Goal: Task Accomplishment & Management: Manage account settings

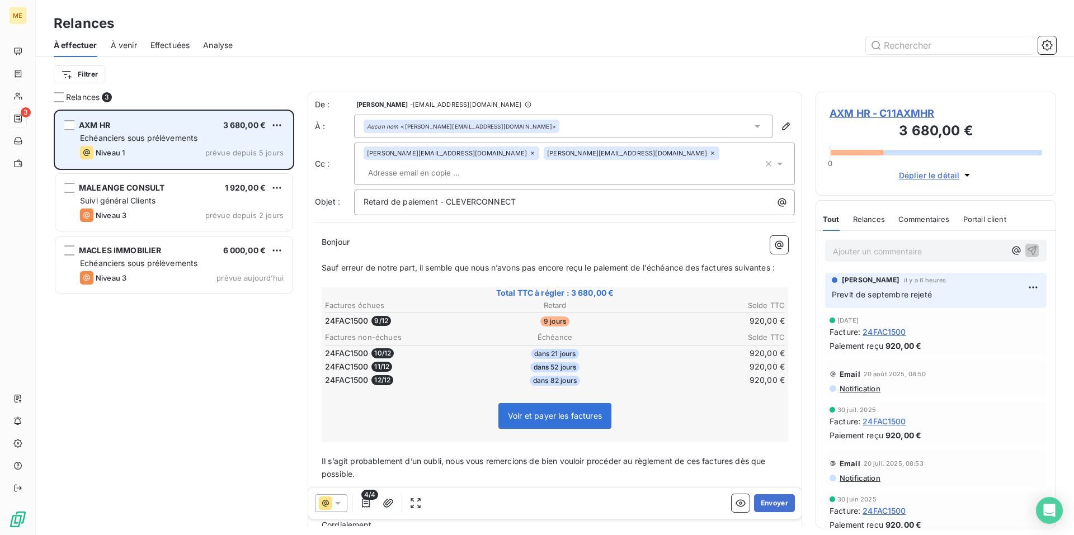
scroll to position [417, 232]
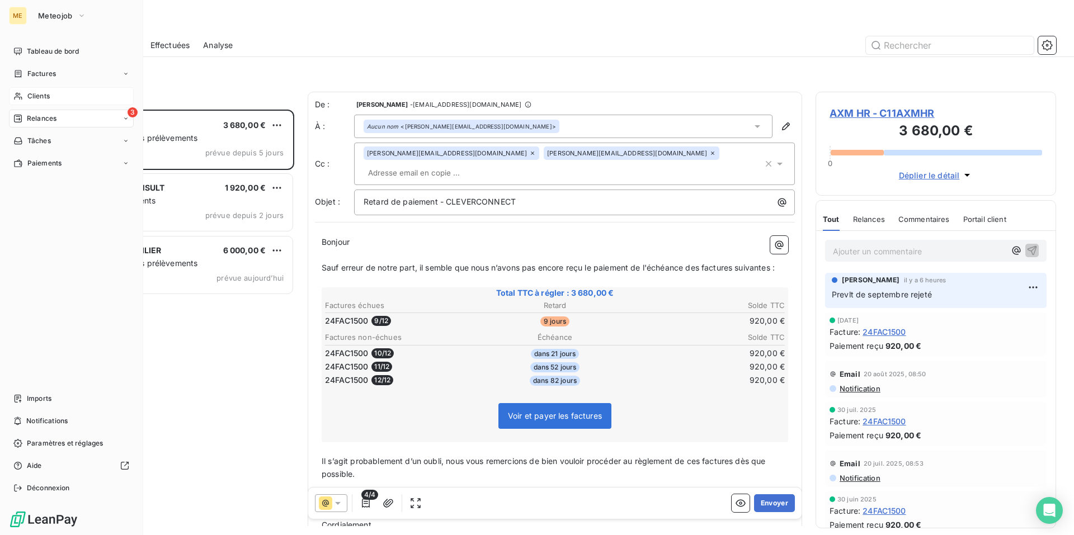
click at [34, 100] on span "Clients" at bounding box center [38, 96] width 22 height 10
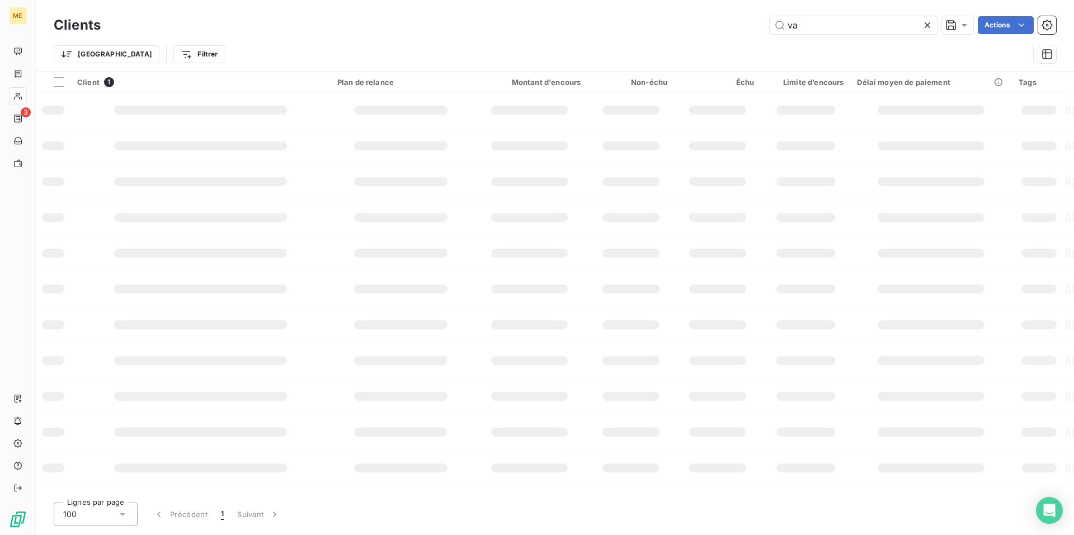
type input "v"
type input "pleaides"
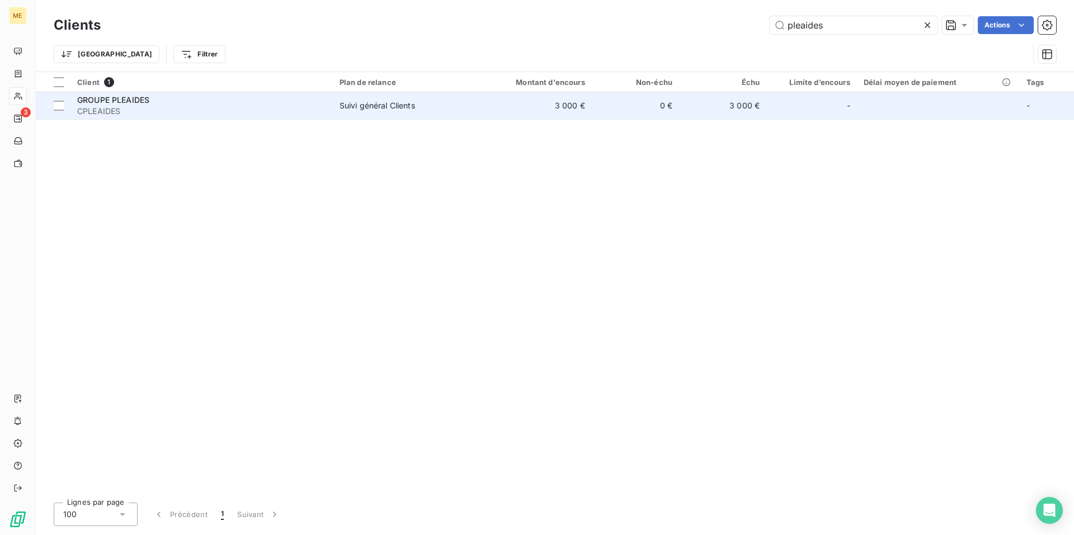
click at [201, 109] on span "CPLEAIDES" at bounding box center [201, 111] width 249 height 11
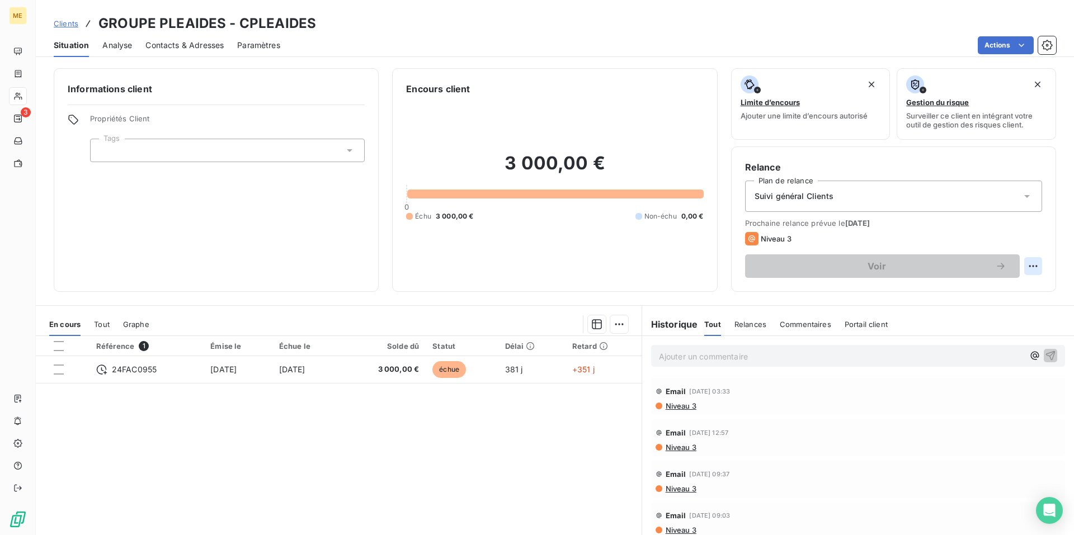
click at [1025, 268] on html "ME 3 Clients GROUPE PLEAIDES - CPLEAIDES Situation Analyse Contacts & Adresses …" at bounding box center [537, 267] width 1074 height 535
click at [1021, 286] on div "Replanifier cette action" at bounding box center [979, 291] width 100 height 18
select select "9"
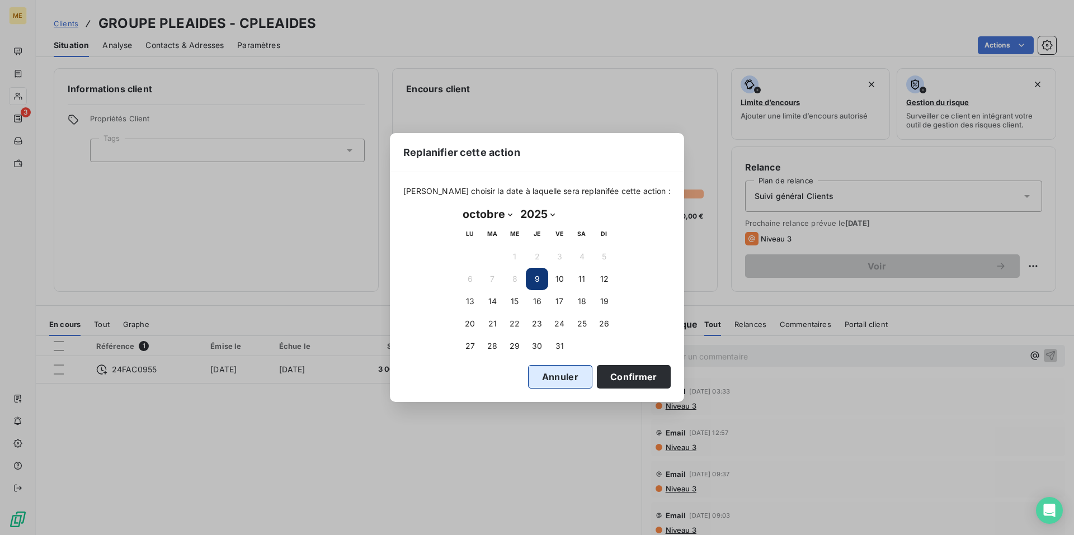
click at [539, 379] on button "Annuler" at bounding box center [560, 376] width 64 height 23
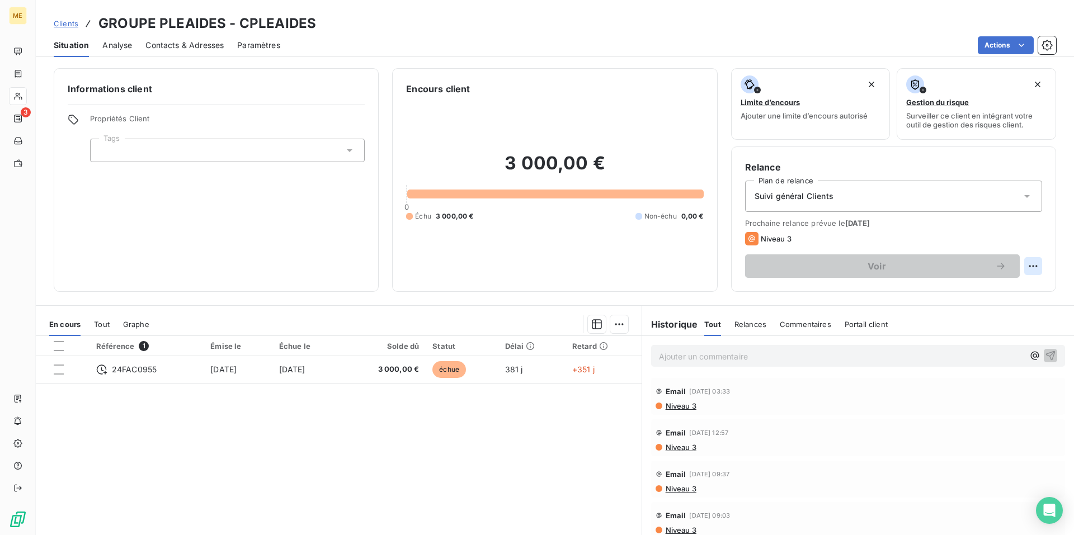
click at [1021, 268] on html "ME 3 Clients GROUPE PLEAIDES - CPLEAIDES Situation Analyse Contacts & Adresses …" at bounding box center [537, 267] width 1074 height 535
click at [1015, 286] on div "Replanifier cette action" at bounding box center [979, 291] width 100 height 18
select select "9"
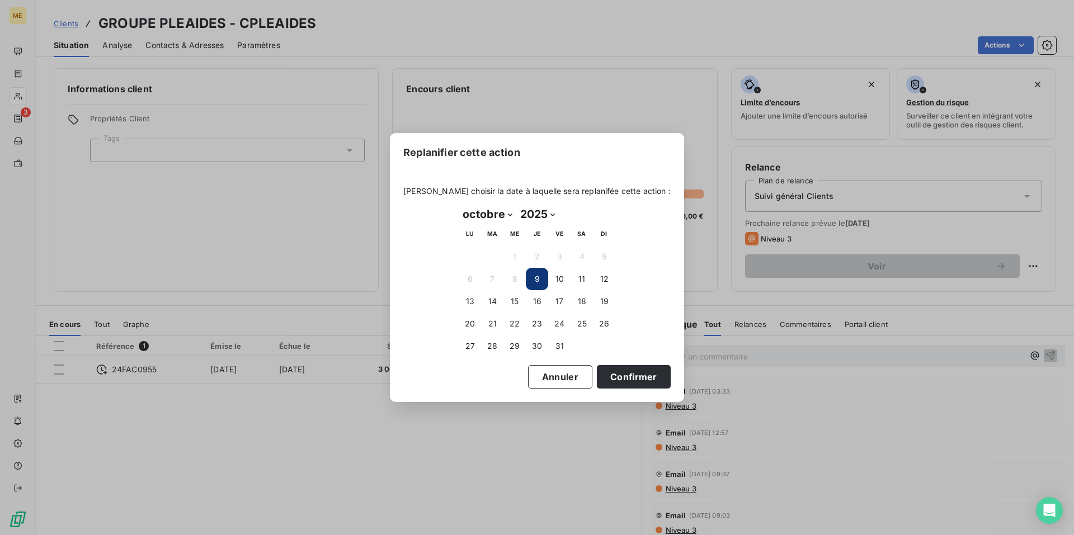
click at [538, 279] on button "9" at bounding box center [537, 279] width 22 height 22
click at [532, 281] on button "9" at bounding box center [537, 279] width 22 height 22
click at [612, 378] on button "Confirmer" at bounding box center [634, 376] width 74 height 23
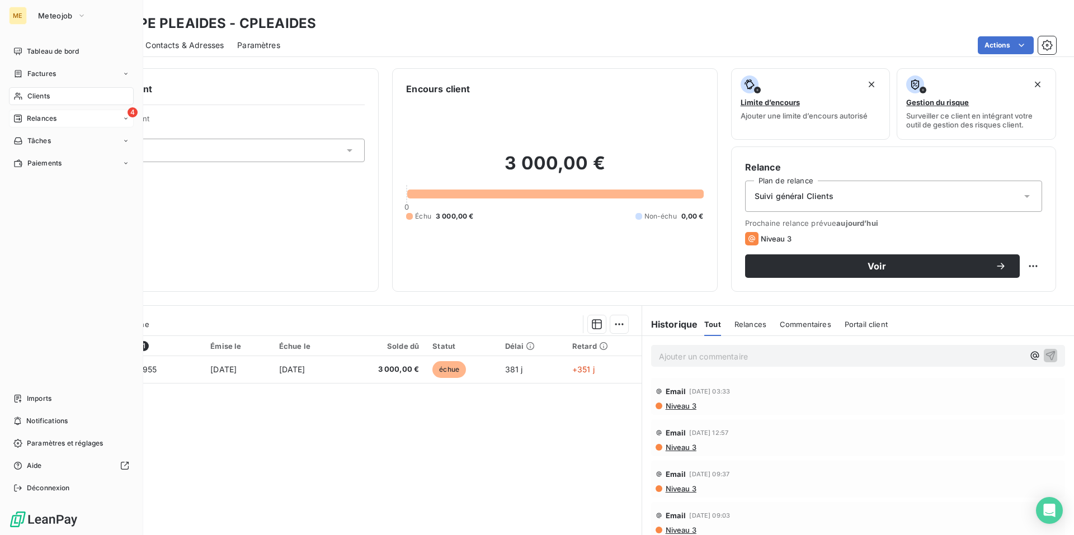
click at [38, 123] on span "Relances" at bounding box center [42, 119] width 30 height 10
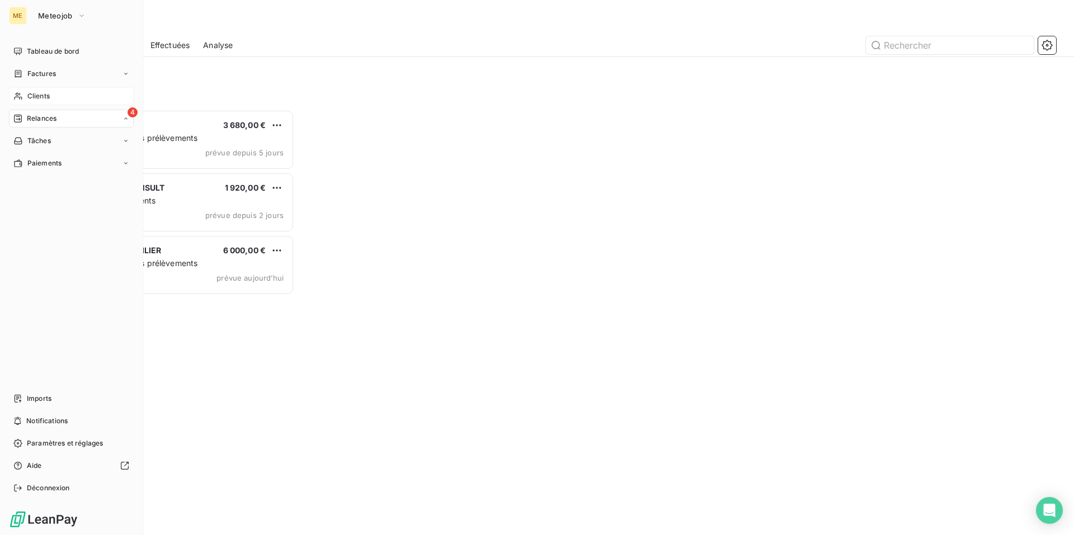
scroll to position [417, 232]
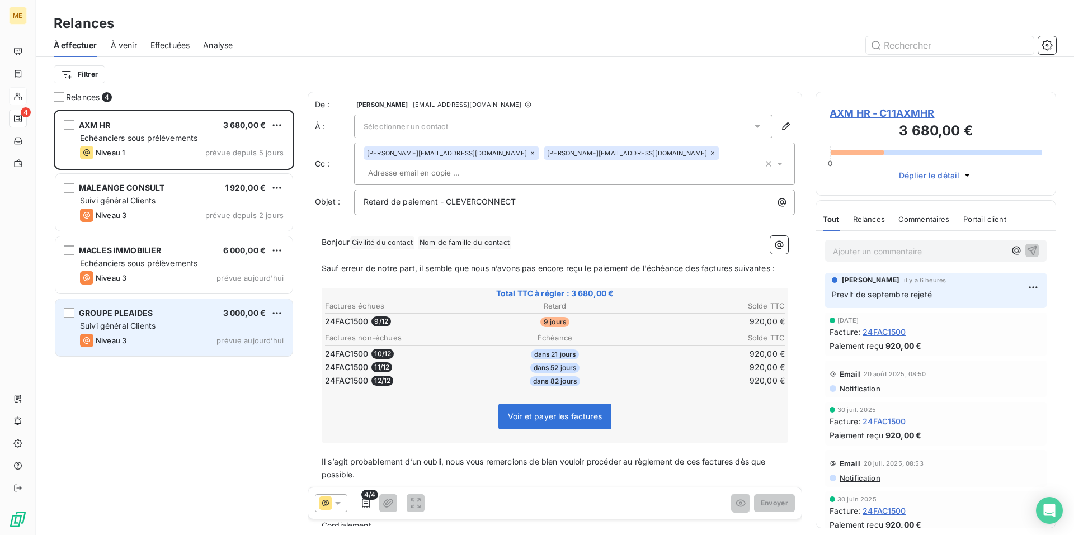
click at [202, 320] on div "GROUPE PLEAIDES 3 000,00 € Suivi général Clients Niveau 3 prévue [DATE]" at bounding box center [173, 327] width 237 height 57
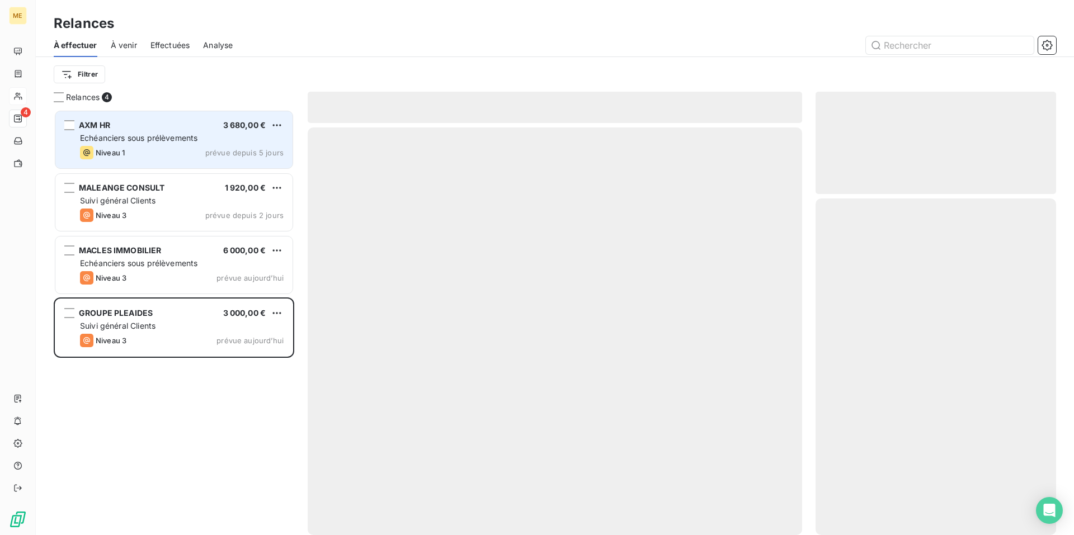
click at [201, 149] on div "Niveau 1 prévue depuis 5 jours" at bounding box center [182, 152] width 204 height 13
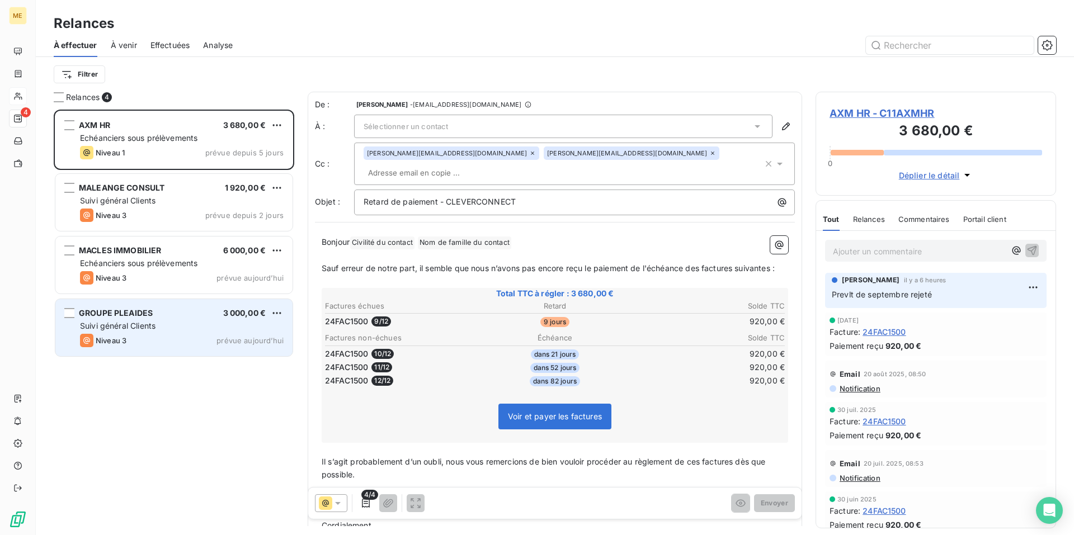
click at [171, 313] on div "GROUPE PLEAIDES 3 000,00 €" at bounding box center [182, 313] width 204 height 10
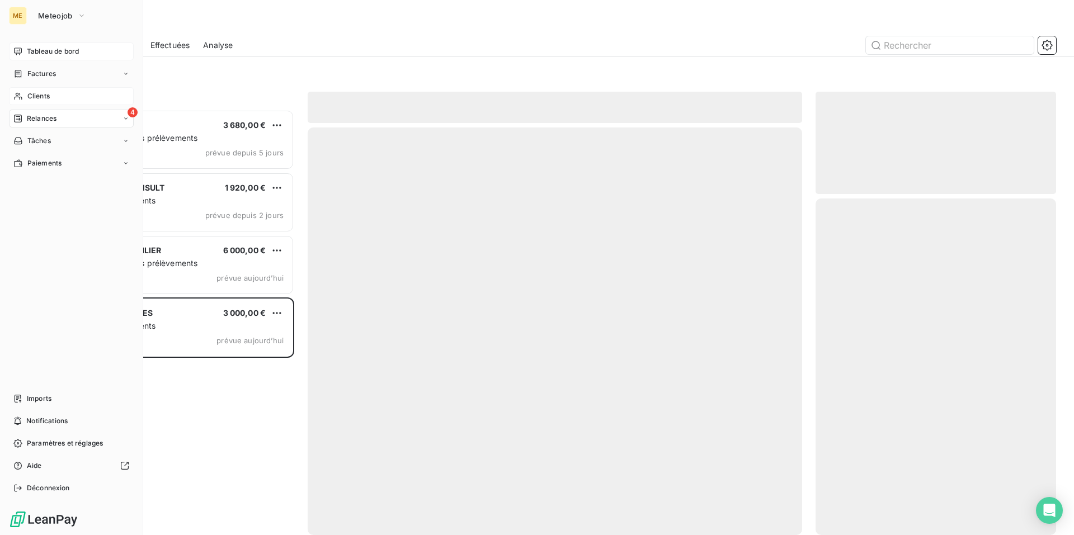
click at [41, 51] on span "Tableau de bord" at bounding box center [53, 51] width 52 height 10
click at [75, 53] on span "Tableau de bord" at bounding box center [53, 51] width 52 height 10
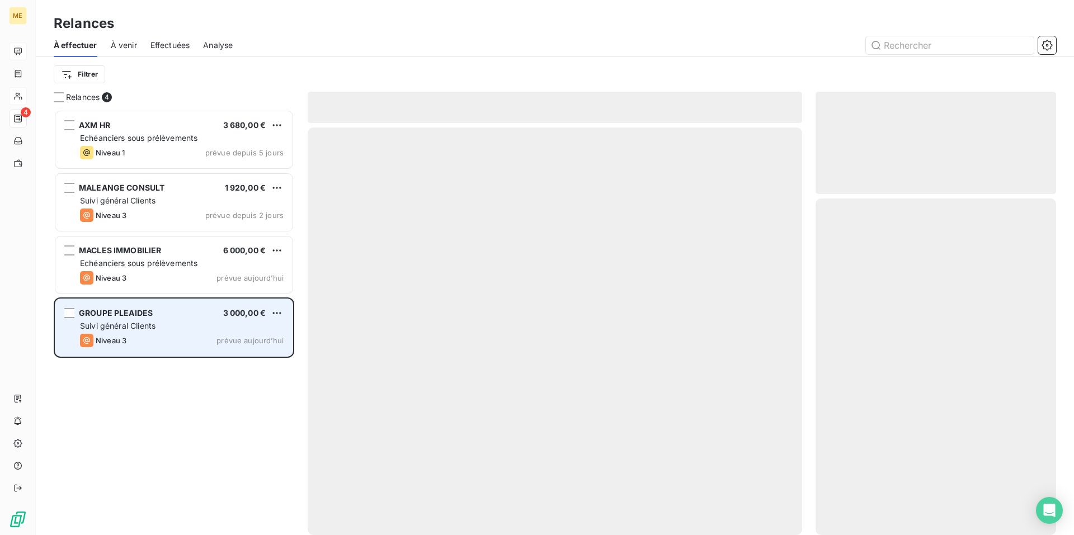
click at [173, 336] on div "Niveau 3 prévue aujourd’hui" at bounding box center [182, 340] width 204 height 13
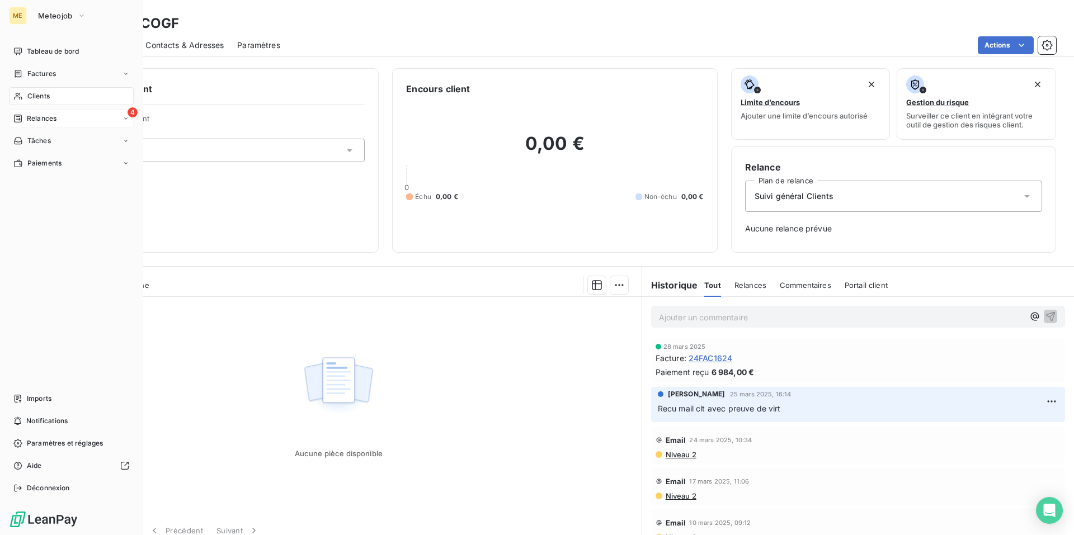
click at [40, 121] on span "Relances" at bounding box center [42, 119] width 30 height 10
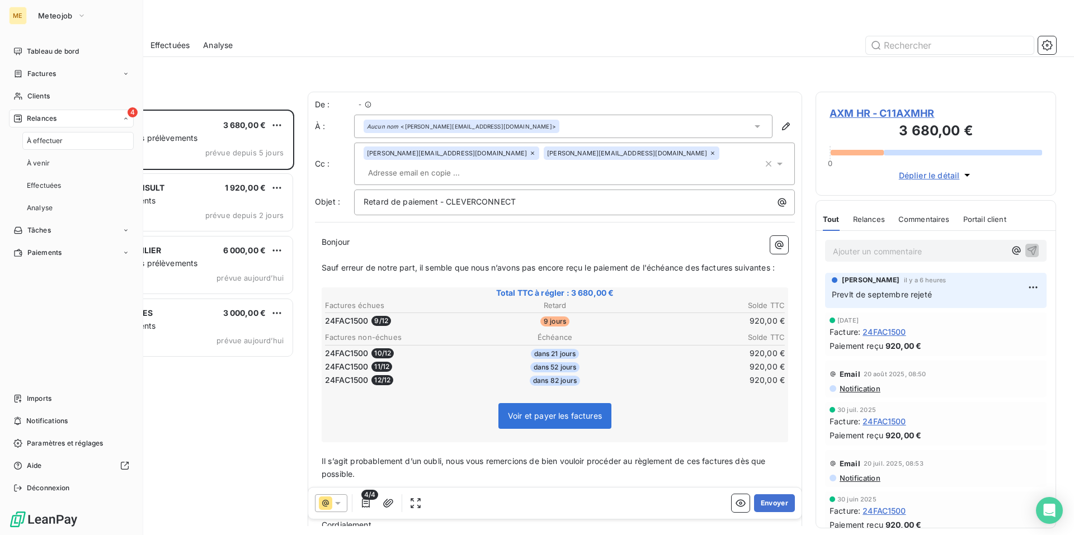
scroll to position [417, 232]
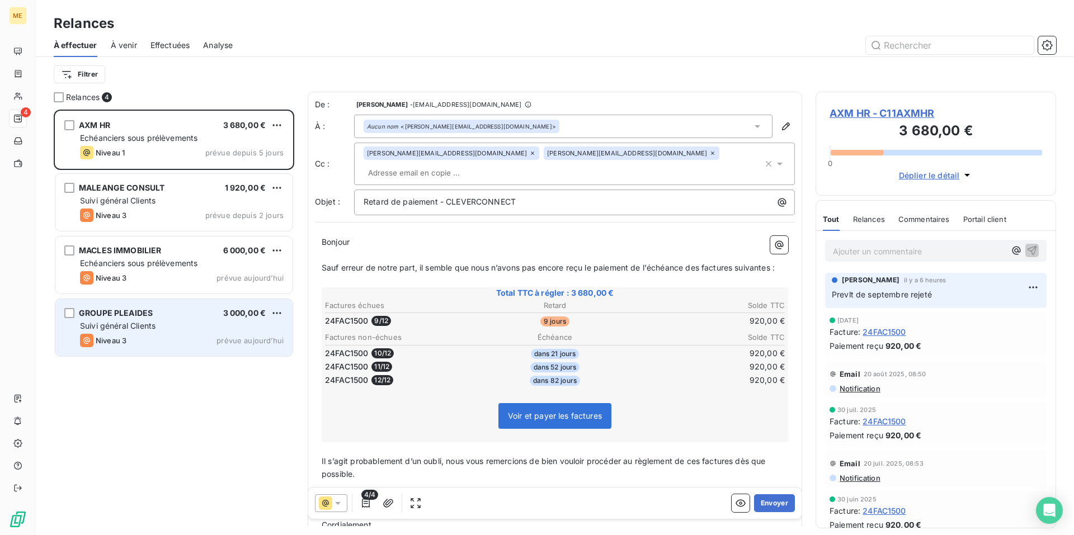
click at [190, 324] on div "Suivi général Clients" at bounding box center [182, 326] width 204 height 11
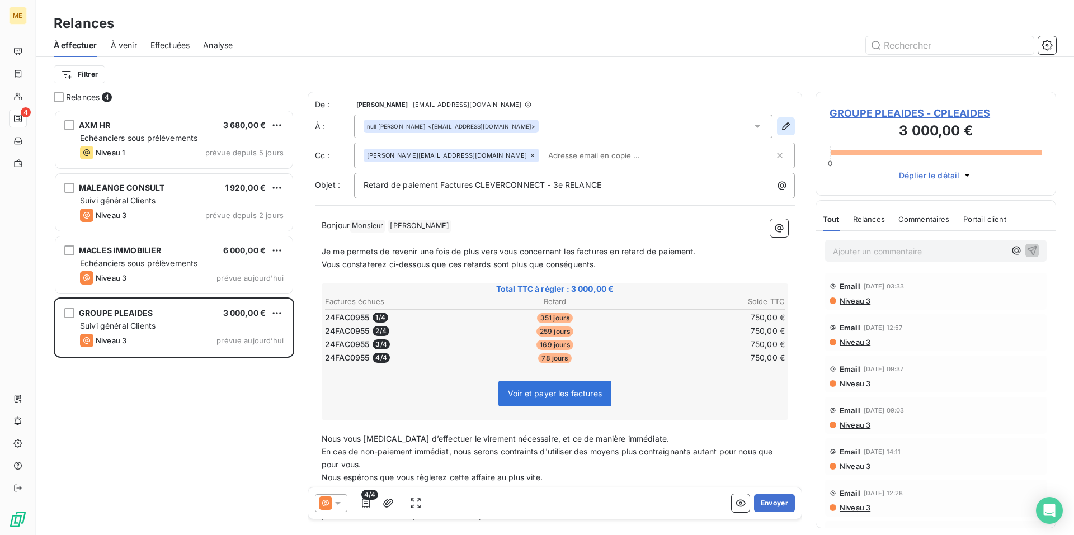
click at [782, 129] on icon "button" at bounding box center [786, 126] width 8 height 8
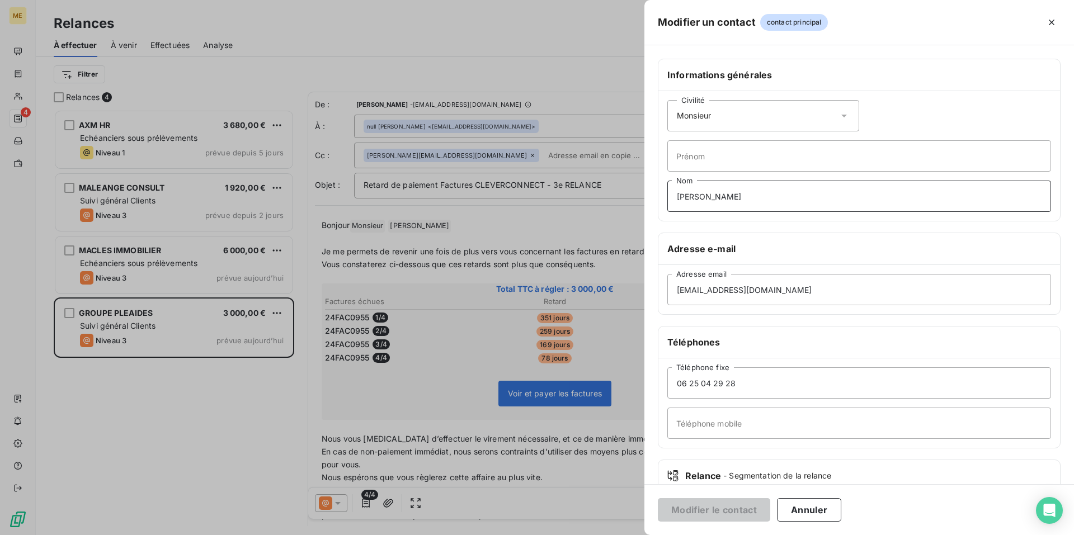
drag, startPoint x: 758, startPoint y: 197, endPoint x: 610, endPoint y: 194, distance: 147.7
click at [610, 535] on div "Modifier un contact contact principal Informations générales Civilité Monsieur …" at bounding box center [537, 535] width 1074 height 0
drag, startPoint x: 818, startPoint y: 289, endPoint x: 663, endPoint y: 290, distance: 154.9
click at [663, 290] on div "[EMAIL_ADDRESS][DOMAIN_NAME] Adresse email" at bounding box center [859, 289] width 402 height 49
click at [849, 287] on input "[EMAIL_ADDRESS][DOMAIN_NAME]" at bounding box center [859, 289] width 384 height 31
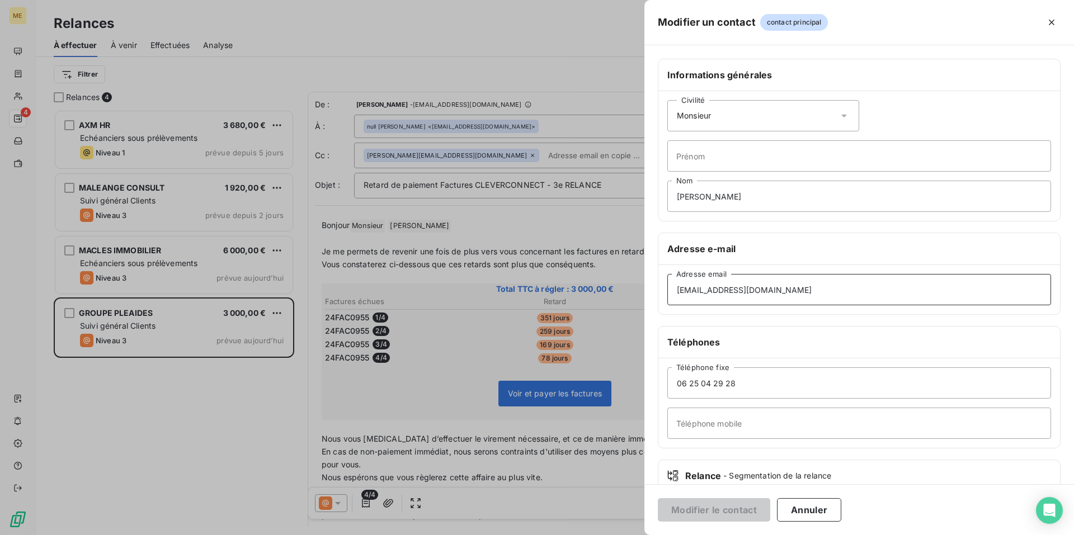
drag, startPoint x: 835, startPoint y: 290, endPoint x: 402, endPoint y: 323, distance: 434.2
click at [402, 535] on div "Modifier un contact contact principal Informations générales Civilité Monsieur …" at bounding box center [537, 535] width 1074 height 0
paste input "[DOMAIN_NAME][EMAIL_ADDRESS]"
type input "[DOMAIN_NAME][EMAIL_ADDRESS][DOMAIN_NAME]"
drag, startPoint x: 698, startPoint y: 200, endPoint x: 374, endPoint y: 200, distance: 324.4
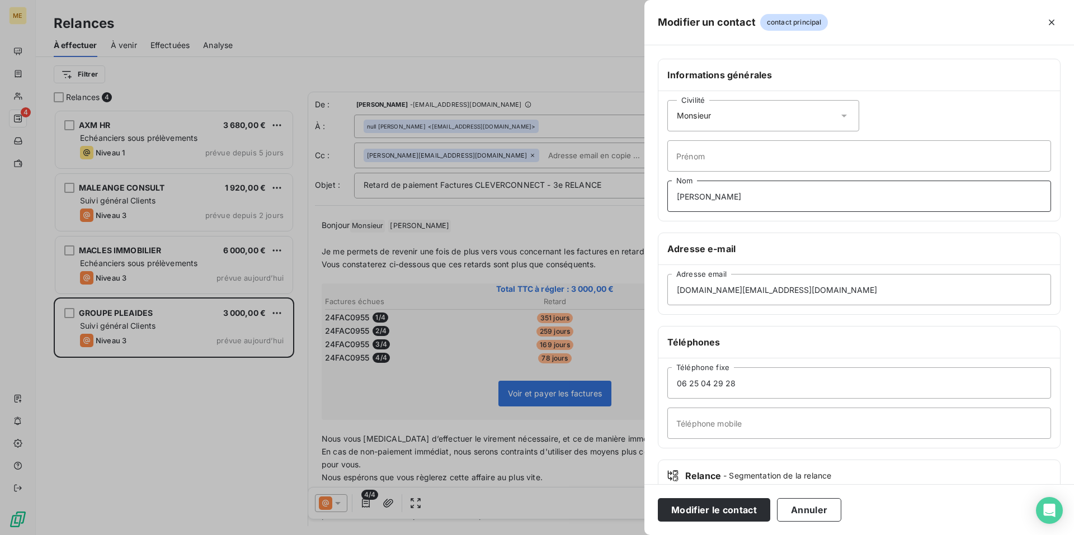
click at [374, 535] on div "Modifier un contact contact principal Informations générales Civilité Monsieur …" at bounding box center [537, 535] width 1074 height 0
click at [748, 510] on button "Modifier le contact" at bounding box center [714, 509] width 112 height 23
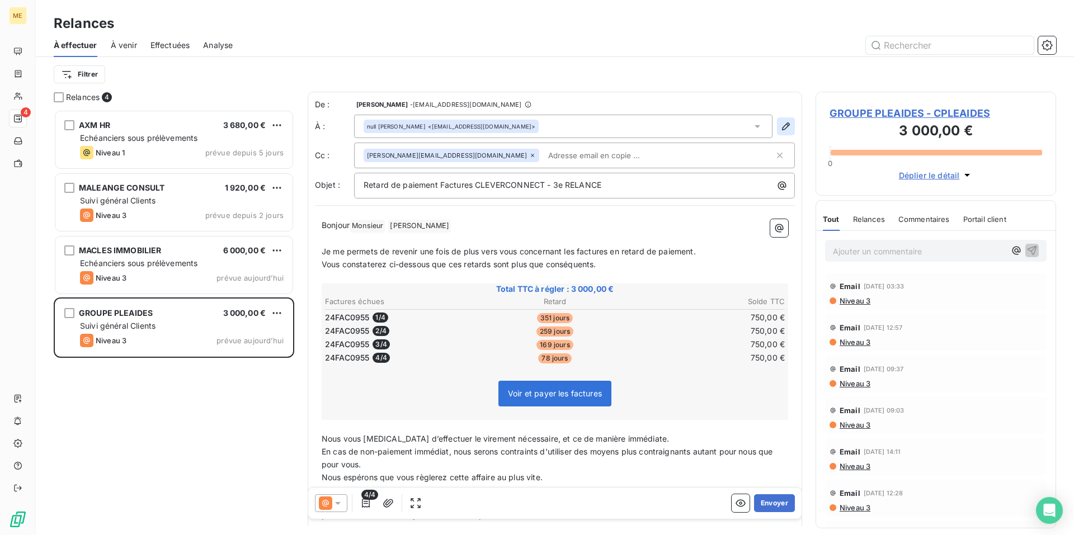
click at [782, 126] on icon "button" at bounding box center [786, 126] width 8 height 8
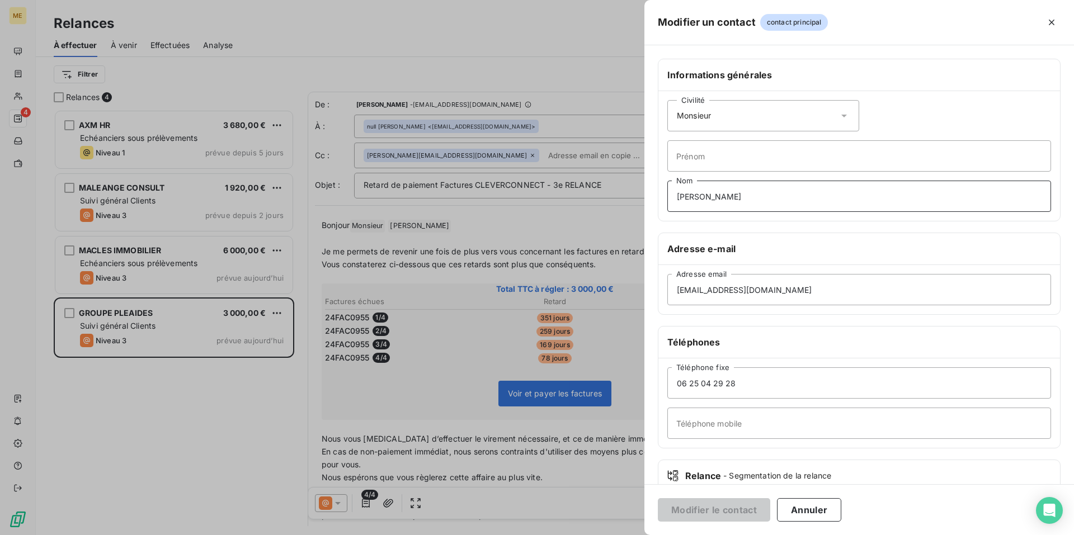
drag, startPoint x: 744, startPoint y: 198, endPoint x: 404, endPoint y: 197, distance: 339.5
click at [410, 535] on div "Modifier un contact contact principal Informations générales Civilité Monsieur …" at bounding box center [537, 535] width 1074 height 0
drag, startPoint x: 832, startPoint y: 287, endPoint x: 376, endPoint y: 303, distance: 455.6
click at [377, 535] on div "Modifier un contact contact principal Informations générales Civilité Monsieur …" at bounding box center [537, 535] width 1074 height 0
paste input "[DOMAIN_NAME][EMAIL_ADDRESS]"
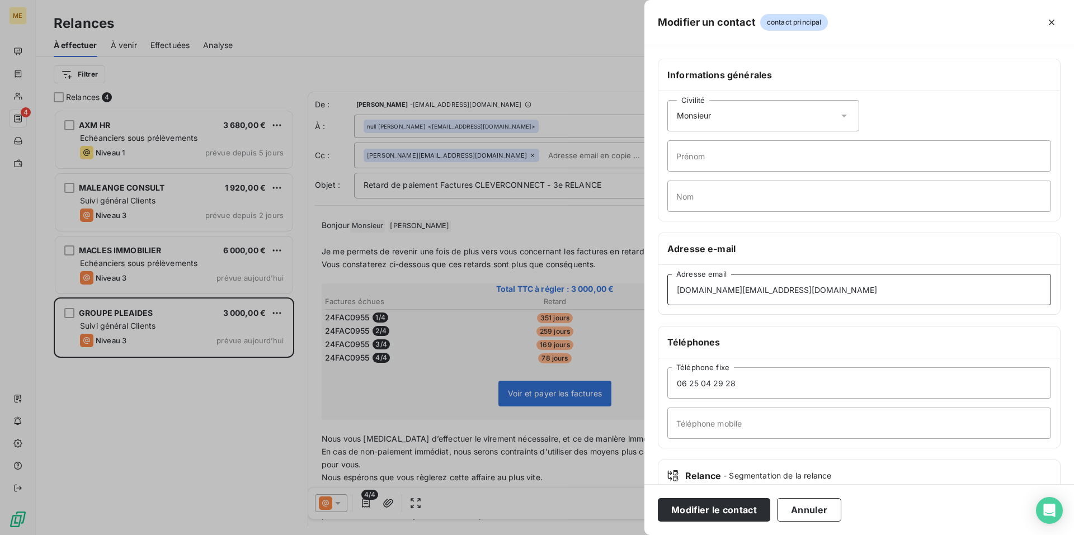
type input "[DOMAIN_NAME][EMAIL_ADDRESS][DOMAIN_NAME]"
click at [726, 514] on button "Modifier le contact" at bounding box center [714, 509] width 112 height 23
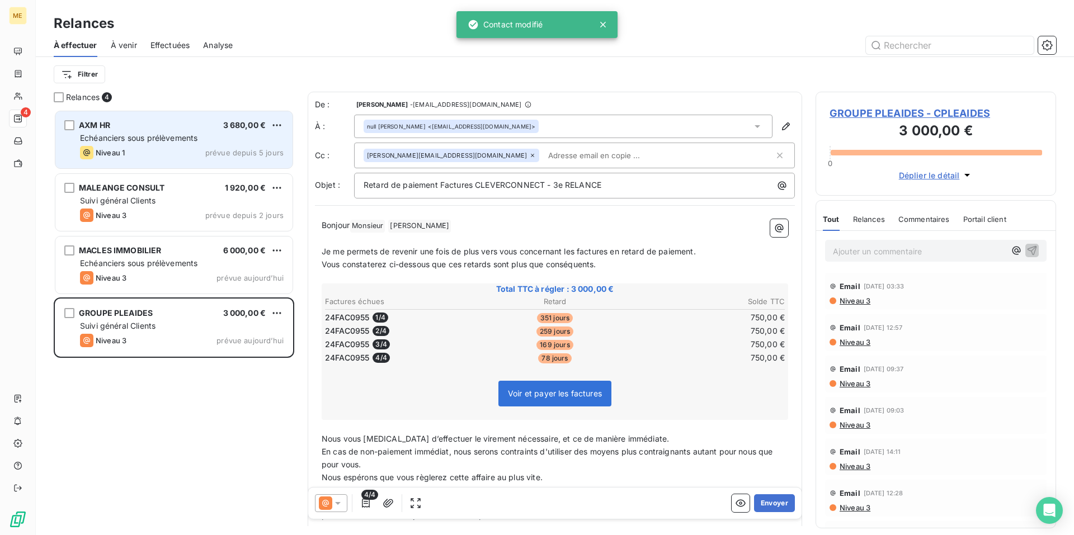
click at [139, 143] on div "Echéanciers sous prélèvements" at bounding box center [182, 138] width 204 height 11
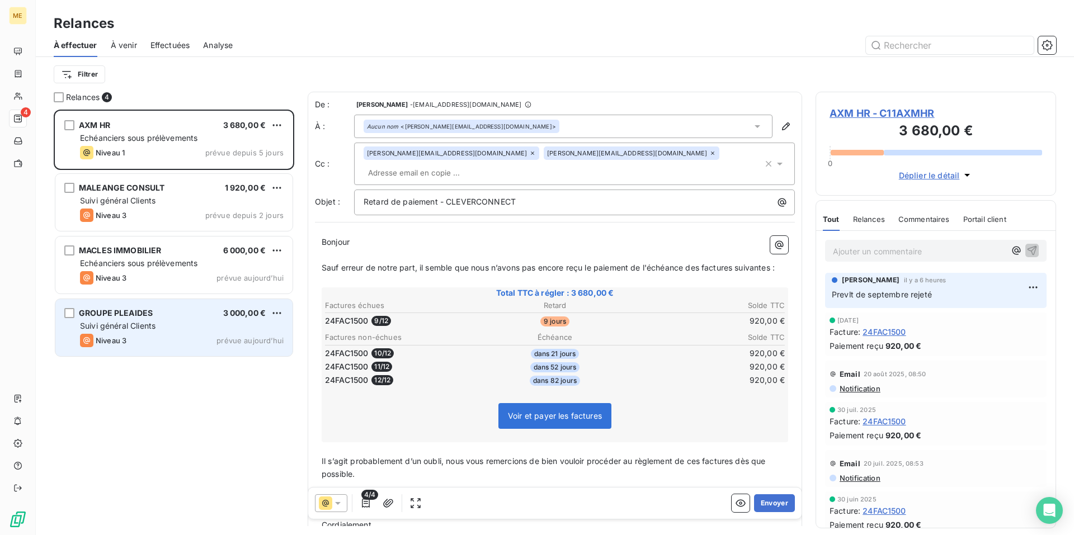
click at [144, 332] on div "GROUPE PLEAIDES 3 000,00 € Suivi général Clients Niveau 3 prévue [DATE]" at bounding box center [173, 327] width 237 height 57
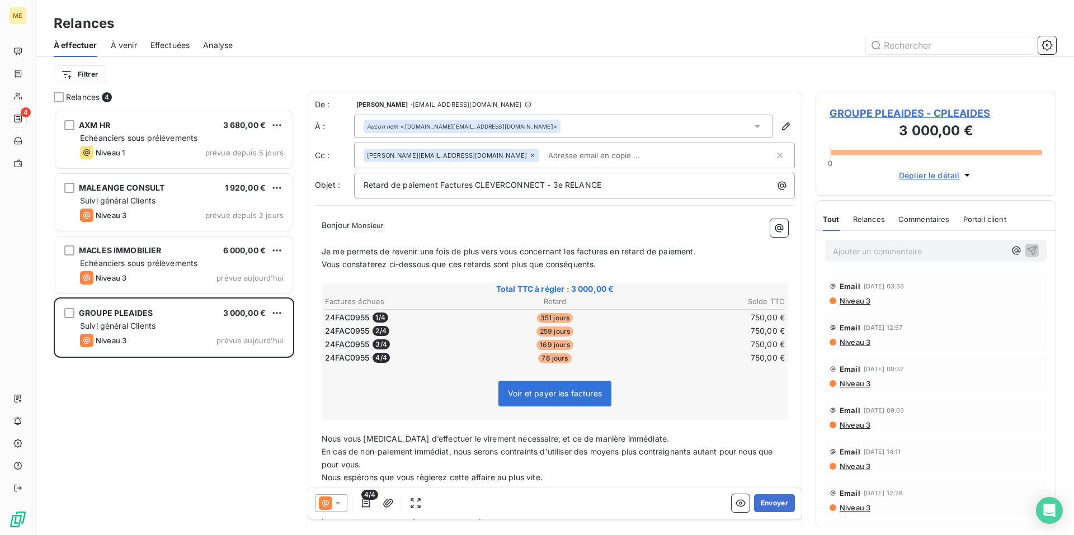
click at [340, 502] on icon at bounding box center [337, 503] width 11 height 11
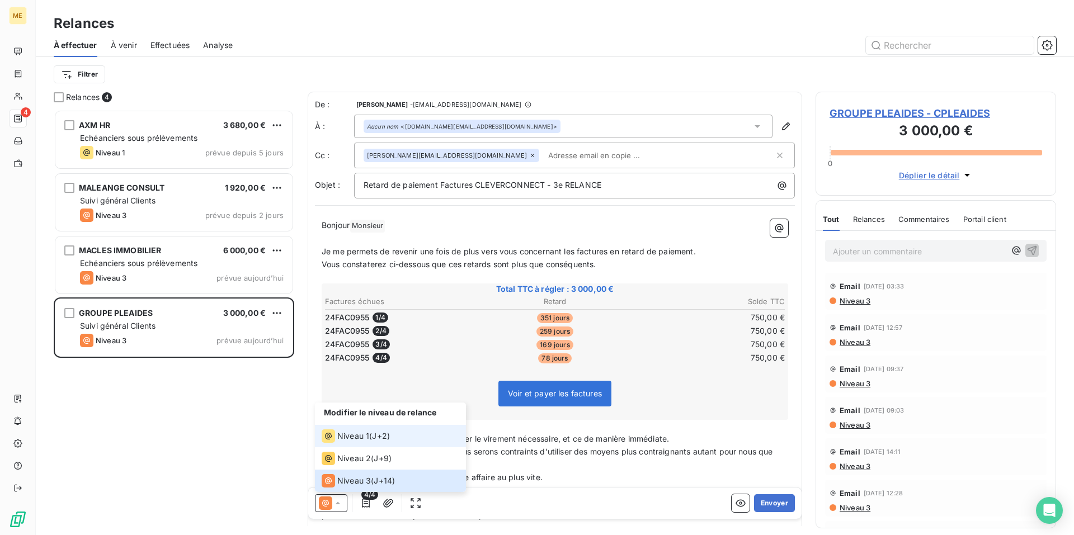
click at [371, 432] on div "Niveau 1 ( J+2 )" at bounding box center [356, 436] width 68 height 13
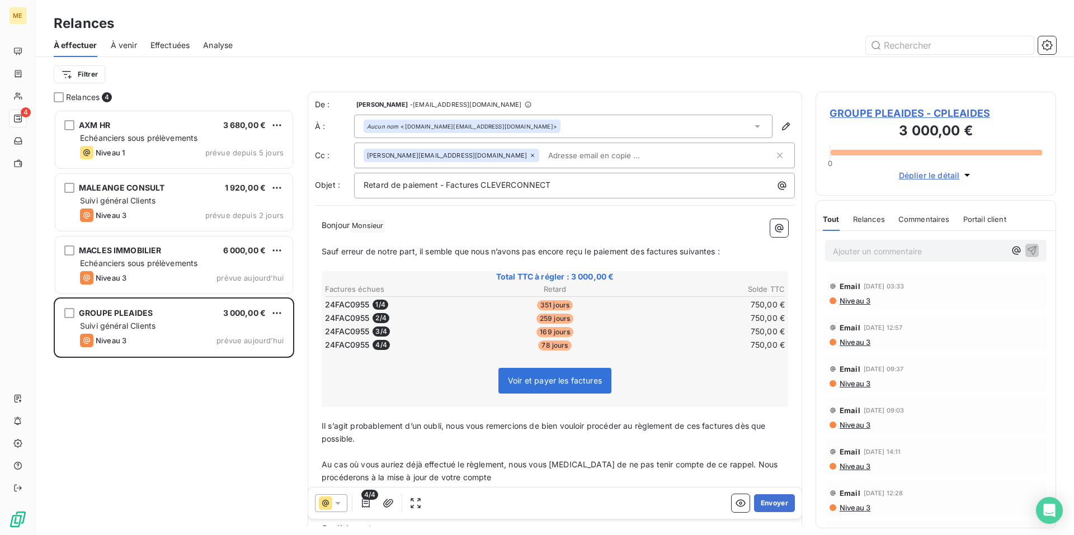
click at [323, 249] on span "Sauf erreur de notre part, il semble que nous n’avons pas encore reçu le paieme…" at bounding box center [521, 252] width 398 height 10
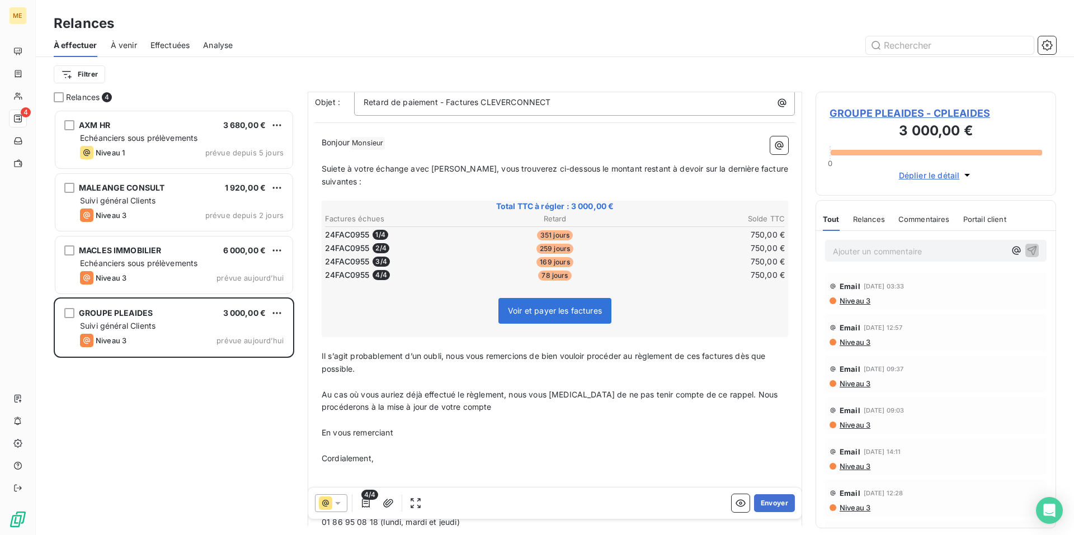
scroll to position [103, 0]
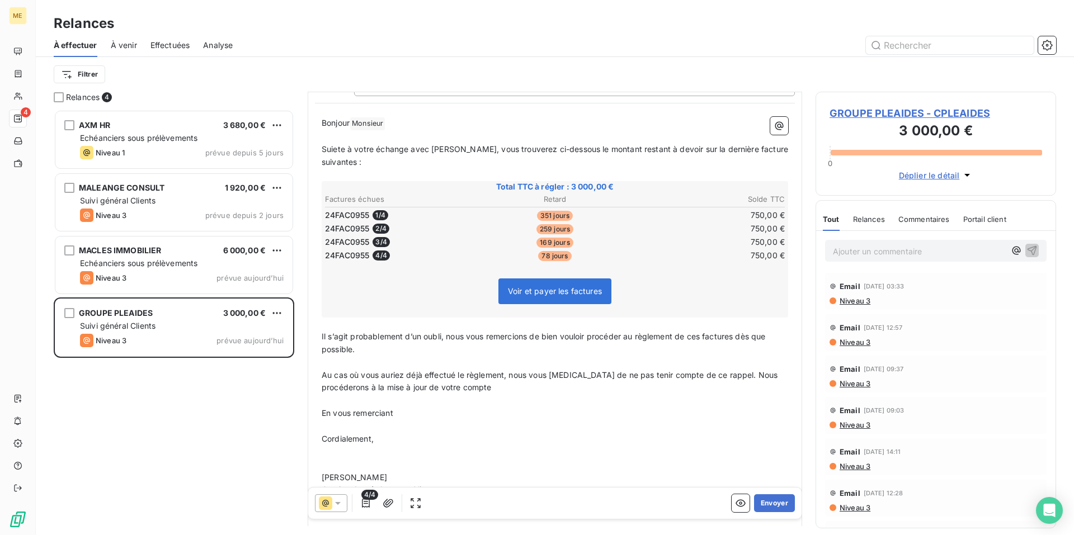
click at [323, 337] on span "Il s’agit probablement d’un oubli, nous vous remercions de bien vouloir procéde…" at bounding box center [545, 343] width 446 height 22
click at [331, 152] on span "Suiete à votre échange avec [PERSON_NAME], vous trouverez ci-dessous le montant…" at bounding box center [556, 155] width 469 height 22
click at [753, 150] on p "Suite à votre échange avec [PERSON_NAME], vous trouverez ci-dessous le montant …" at bounding box center [555, 156] width 466 height 26
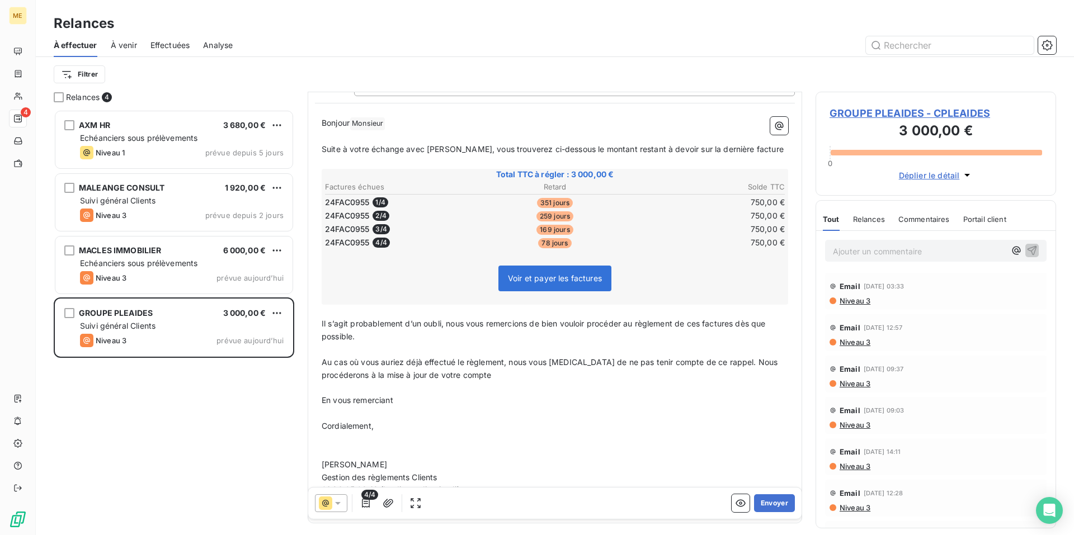
click at [323, 324] on span "Il s’agit probablement d’un oubli, nous vous remercions de bien vouloir procéde…" at bounding box center [545, 330] width 446 height 22
click at [662, 325] on span "Concernant, votre prochain abonnement Meteojob, il sera pris en compte dès la r…" at bounding box center [547, 330] width 451 height 22
click at [731, 327] on span "Concernant, votre prochain abonnement Meteojob, il sera pris en compte dès la r…" at bounding box center [547, 330] width 451 height 22
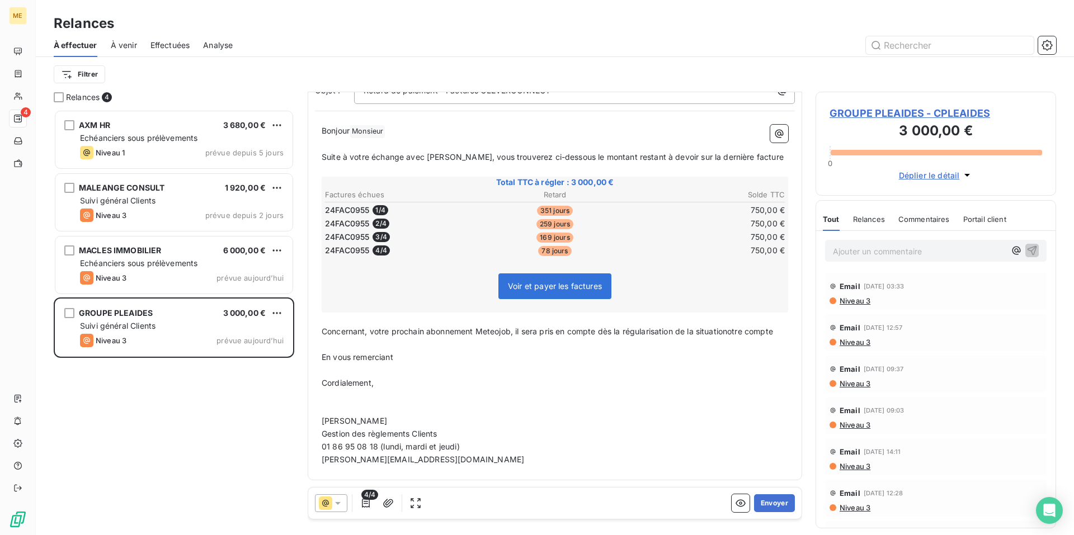
scroll to position [95, 0]
click at [765, 506] on button "Envoyer" at bounding box center [774, 503] width 41 height 18
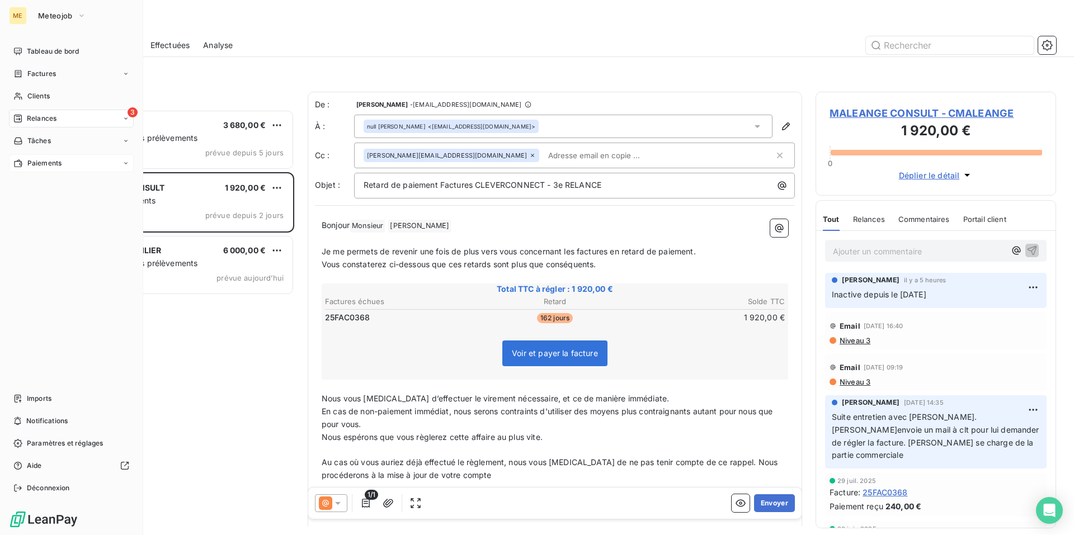
click at [31, 166] on span "Paiements" at bounding box center [44, 163] width 34 height 10
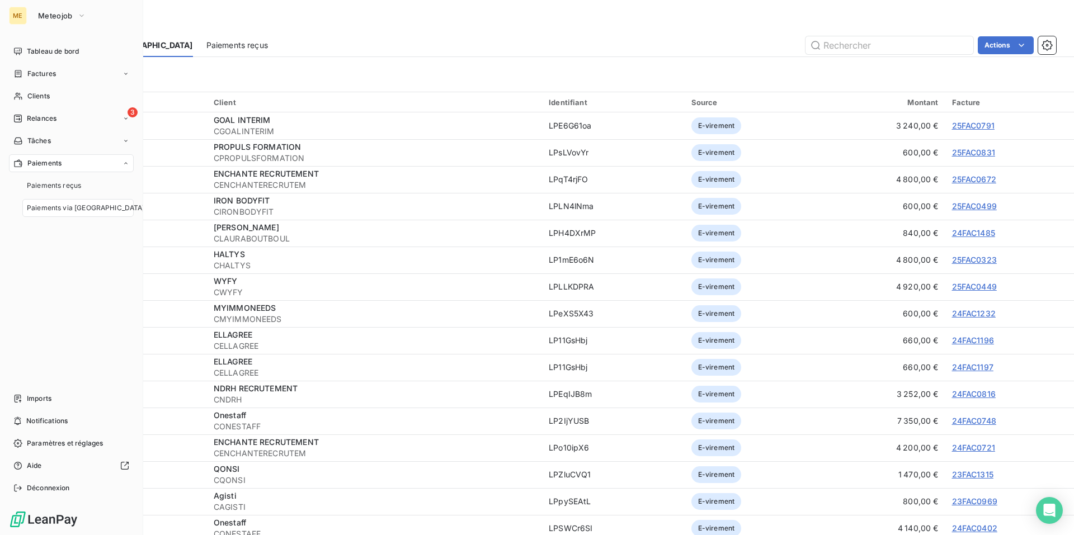
click at [59, 211] on span "Paiements via [GEOGRAPHIC_DATA]" at bounding box center [86, 208] width 118 height 10
click at [68, 206] on span "Paiements via [GEOGRAPHIC_DATA]" at bounding box center [86, 208] width 118 height 10
click at [44, 164] on span "Paiements" at bounding box center [44, 163] width 34 height 10
click at [60, 119] on div "3 Relances" at bounding box center [71, 119] width 125 height 18
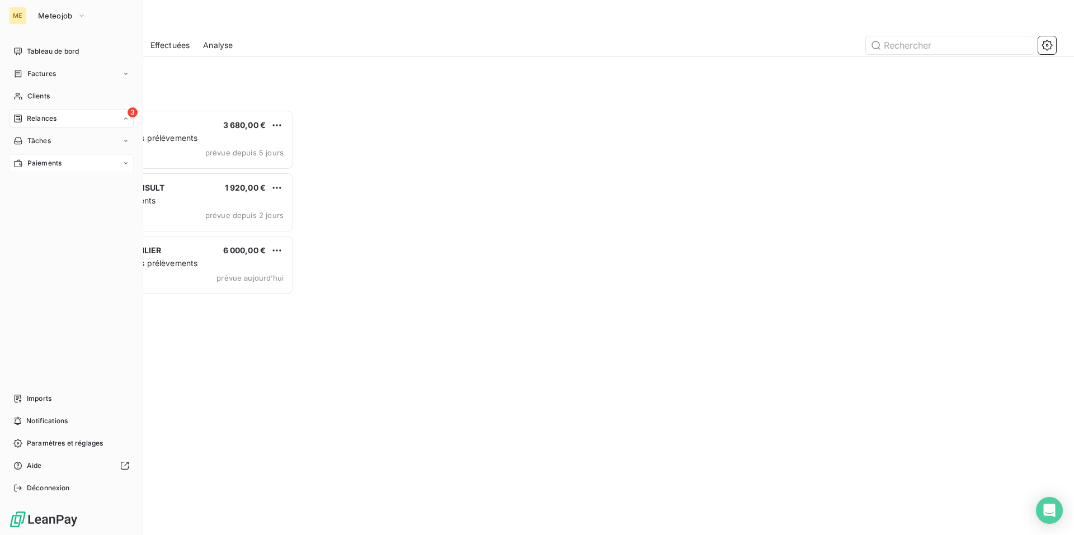
scroll to position [417, 232]
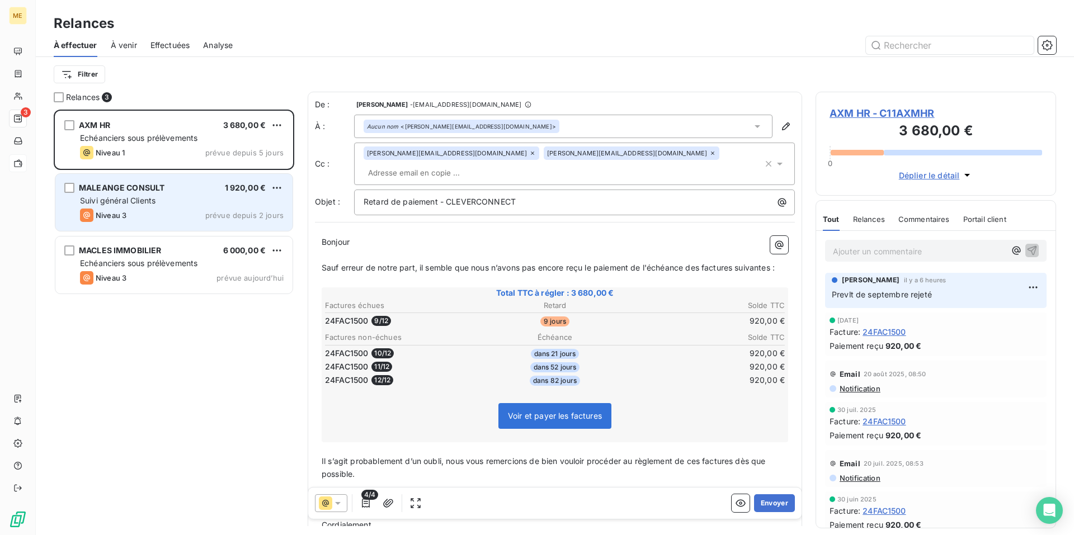
click at [193, 205] on div "Suivi général Clients" at bounding box center [182, 200] width 204 height 11
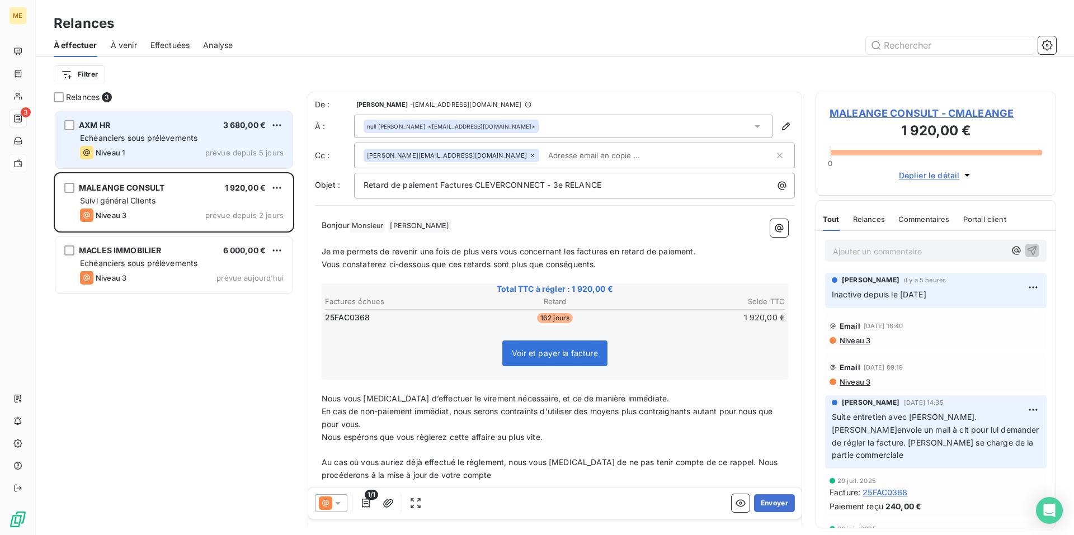
click at [200, 152] on div "Niveau 1 prévue depuis 5 jours" at bounding box center [182, 152] width 204 height 13
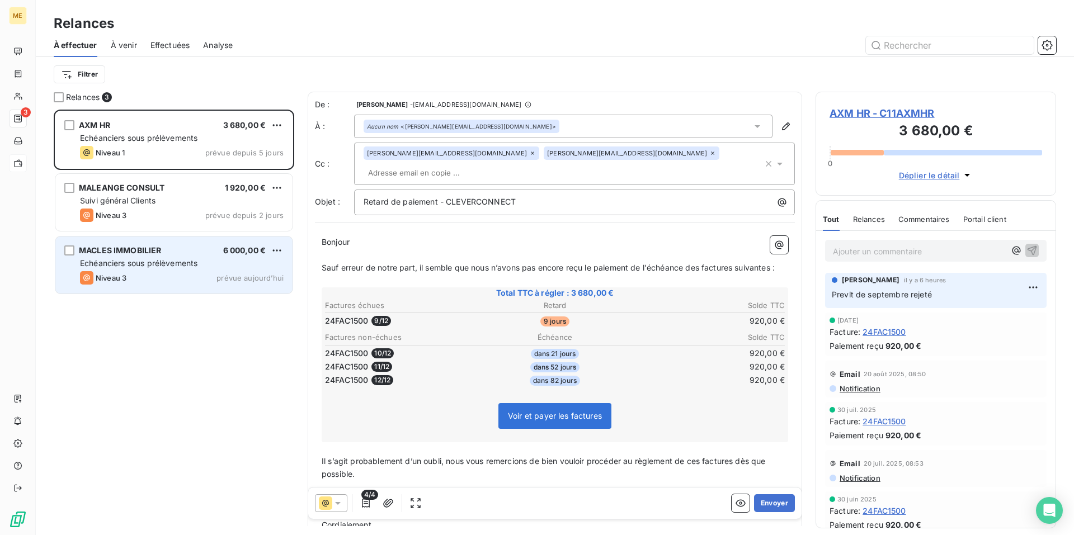
click at [204, 253] on div "MACLES IMMOBILIER 6 000,00 €" at bounding box center [182, 251] width 204 height 10
